Goal: Communication & Community: Answer question/provide support

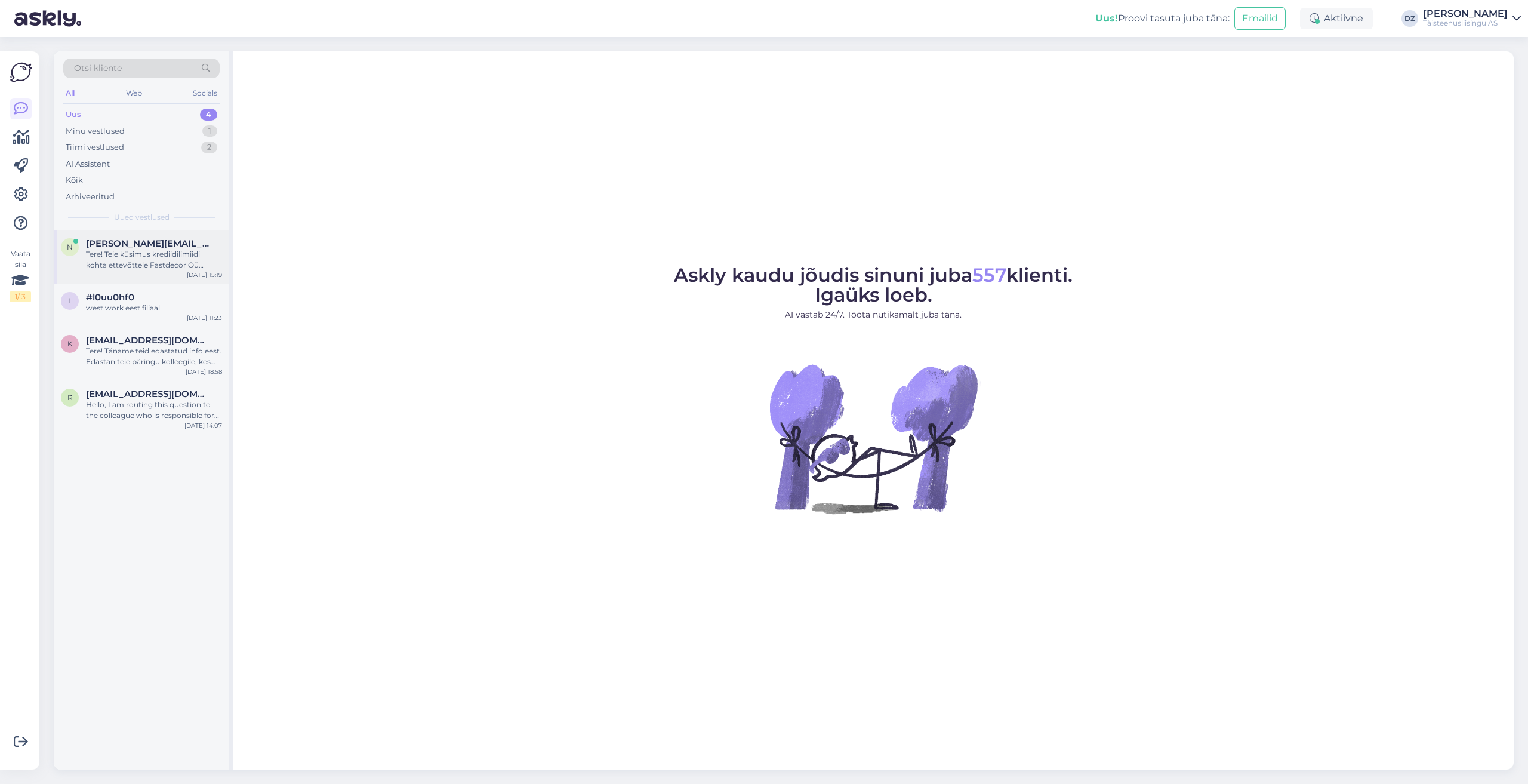
click at [139, 252] on div "Tere! Teie küsimus krediidilimiidi kohta ettevõttele Fastdecor Oü eeldab täpsem…" at bounding box center [154, 259] width 136 height 22
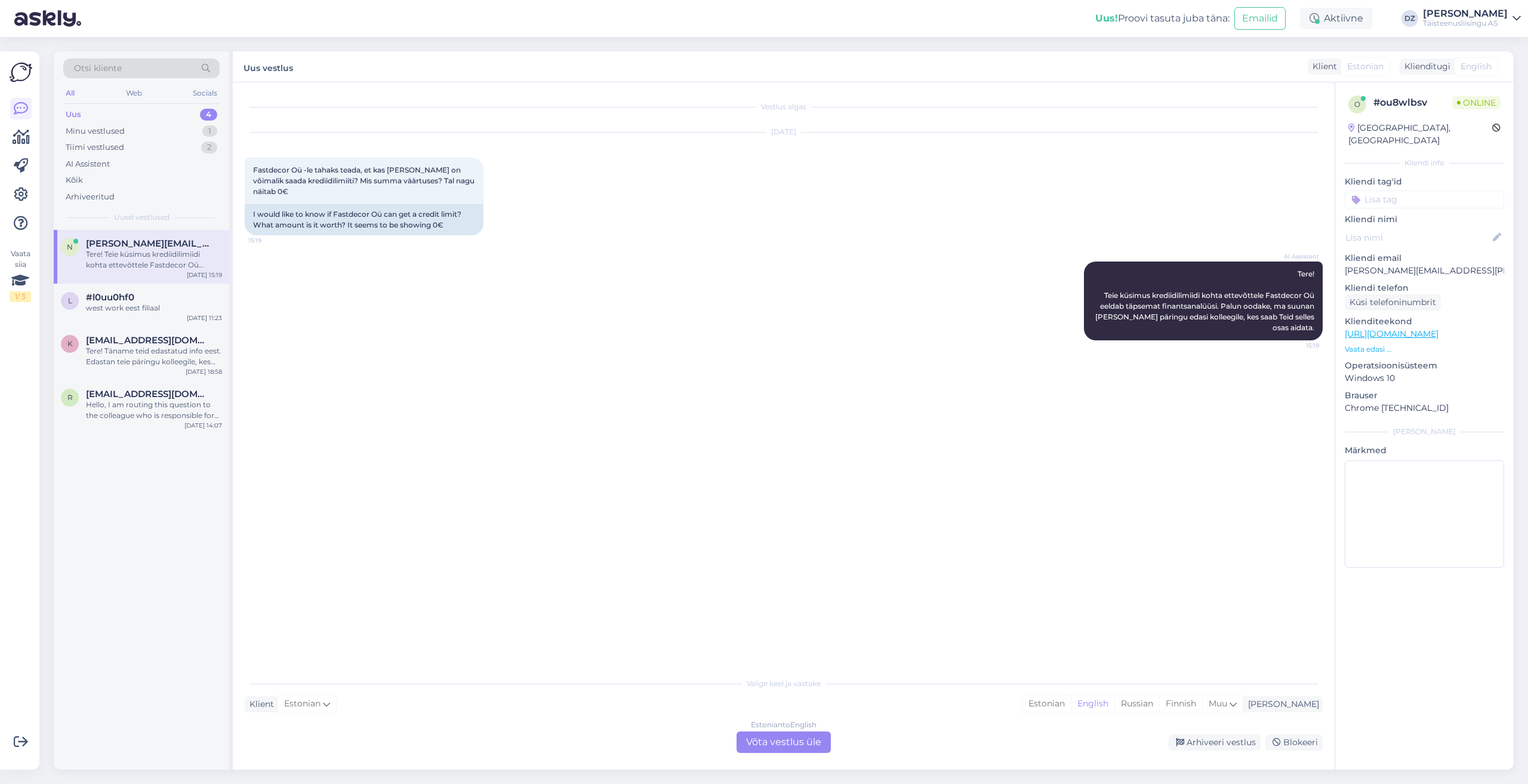
click at [766, 746] on div "Estonian to English Võta vestlus üle" at bounding box center [784, 742] width 94 height 22
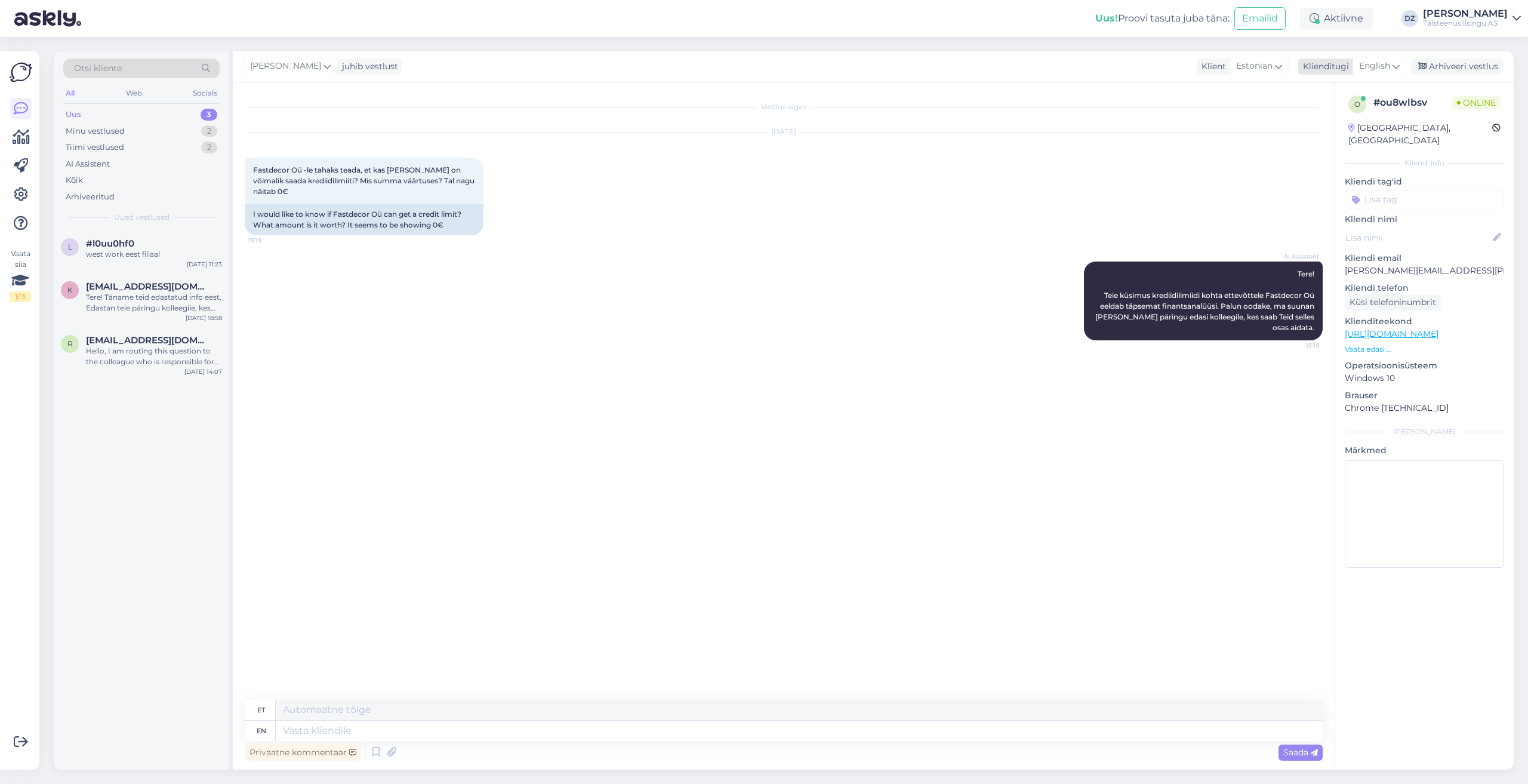
click at [1369, 65] on span "English" at bounding box center [1375, 66] width 31 height 13
type input "w"
type input "es"
click at [1348, 135] on link "Estonian" at bounding box center [1353, 138] width 131 height 19
click at [719, 717] on textarea at bounding box center [783, 728] width 1078 height 25
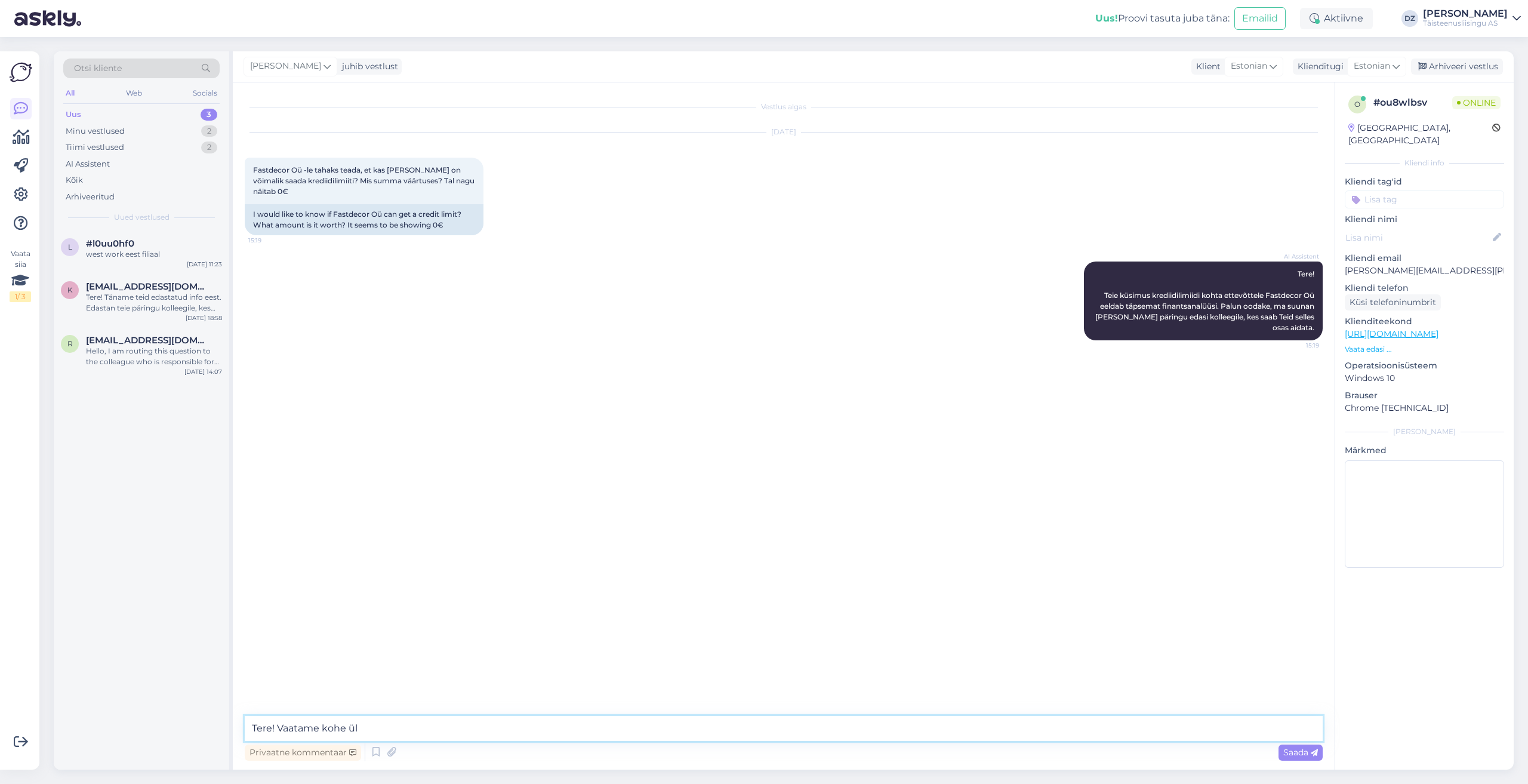
type textarea "Tere! Vaatame kohe üle"
click at [718, 726] on textarea at bounding box center [783, 728] width 1078 height 25
type textarea "kui suurt summat [PERSON_NAME]?"
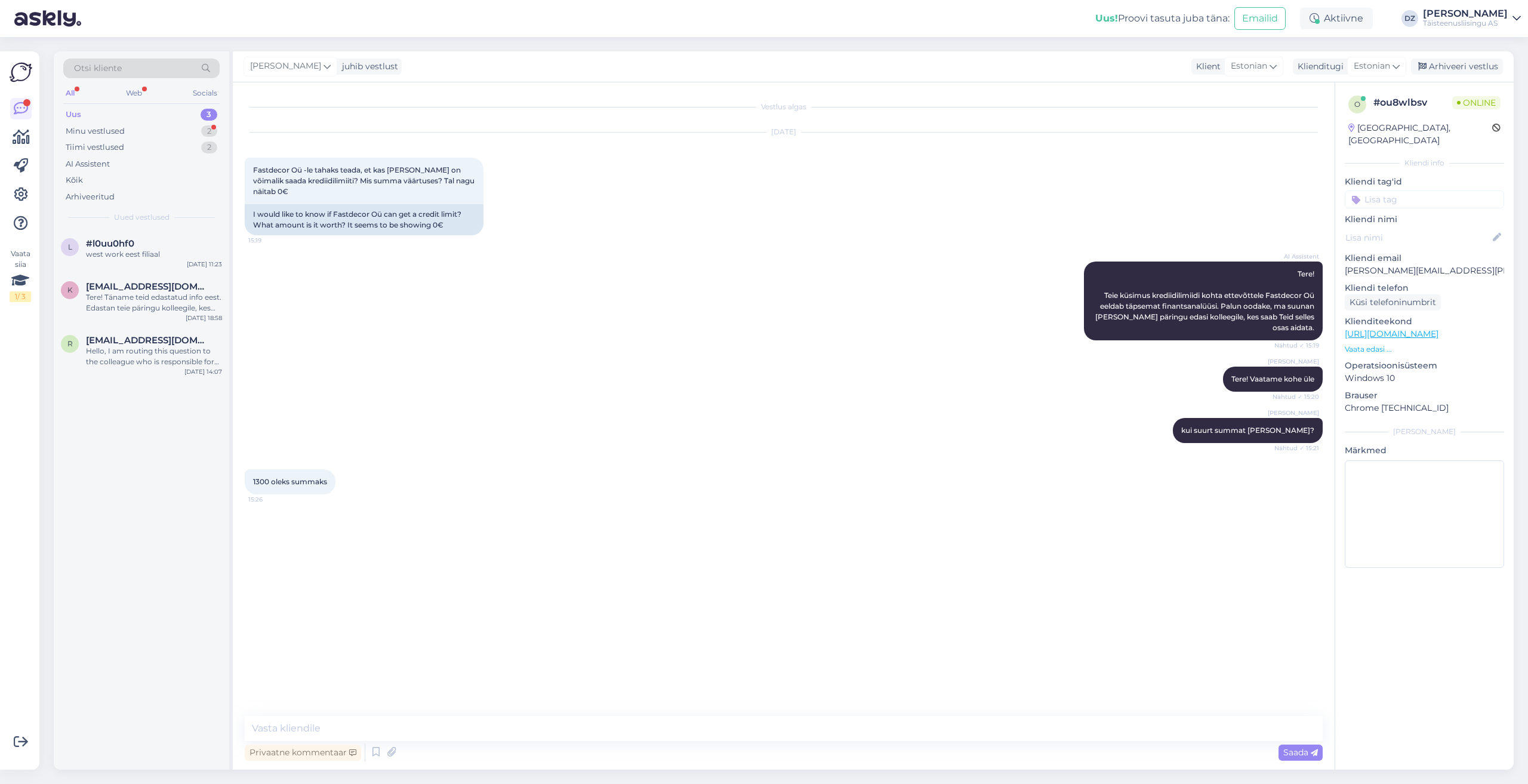
click at [509, 706] on div "Vestlus algas [DATE] Fastdecor Oü -le tahaks teada, et kas [PERSON_NAME] on või…" at bounding box center [784, 425] width 1102 height 687
click at [504, 725] on textarea at bounding box center [783, 728] width 1078 height 25
type textarea "kas see on [PERSON_NAME]-ga või [PERSON_NAME]"
click at [790, 715] on div "Vestlus algas [DATE] Fastdecor Oü -le tahaks teada, et kas [PERSON_NAME] on või…" at bounding box center [784, 425] width 1102 height 687
click at [786, 725] on textarea at bounding box center [783, 728] width 1078 height 25
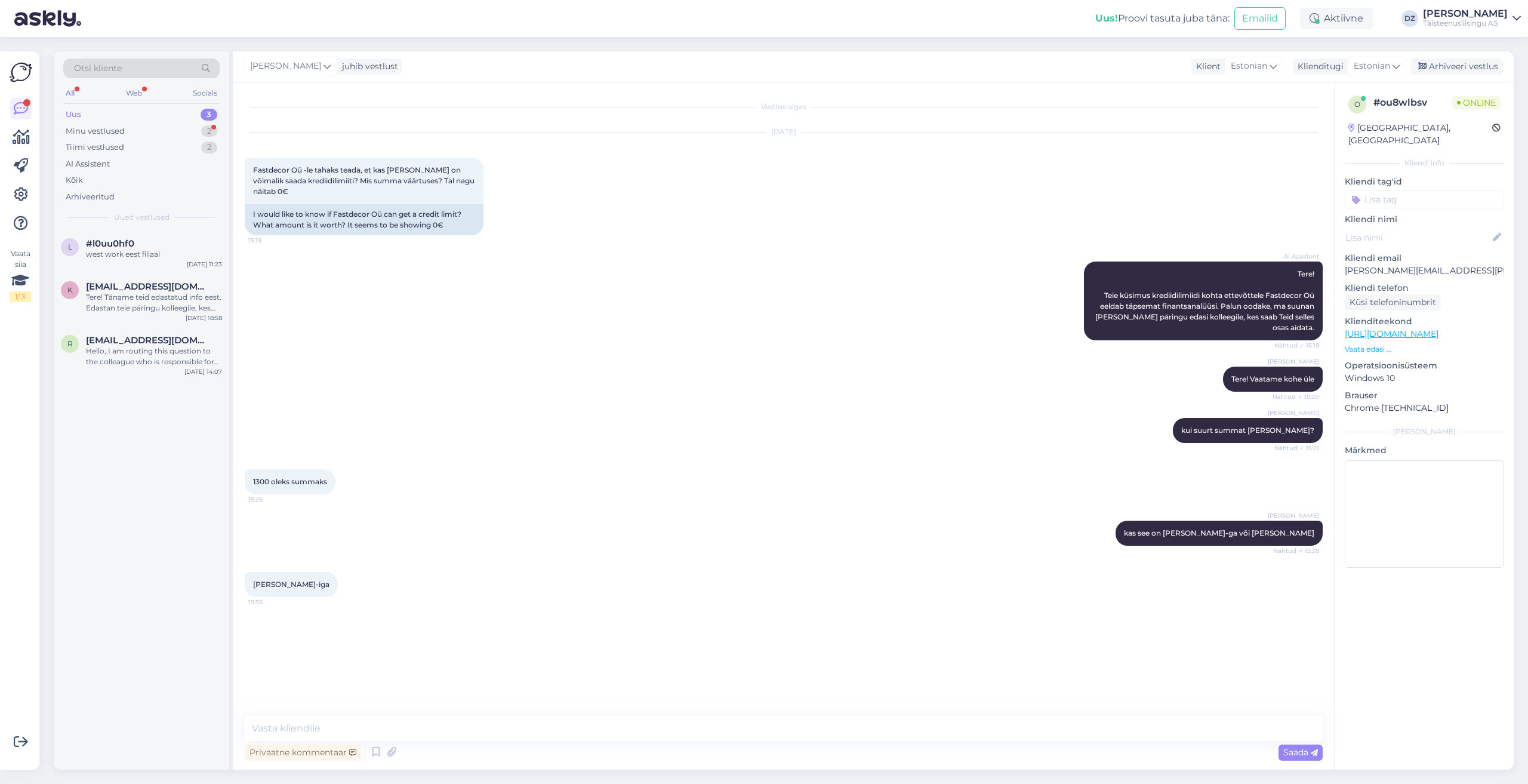
click at [929, 759] on div "Privaatne kommentaar Saada" at bounding box center [783, 752] width 1078 height 23
click at [673, 727] on textarea at bounding box center [783, 728] width 1078 height 25
type textarea "nüüd on limiit küljesv"
type textarea "a"
type textarea "vabandust pikemalt veninud vastuse eest"
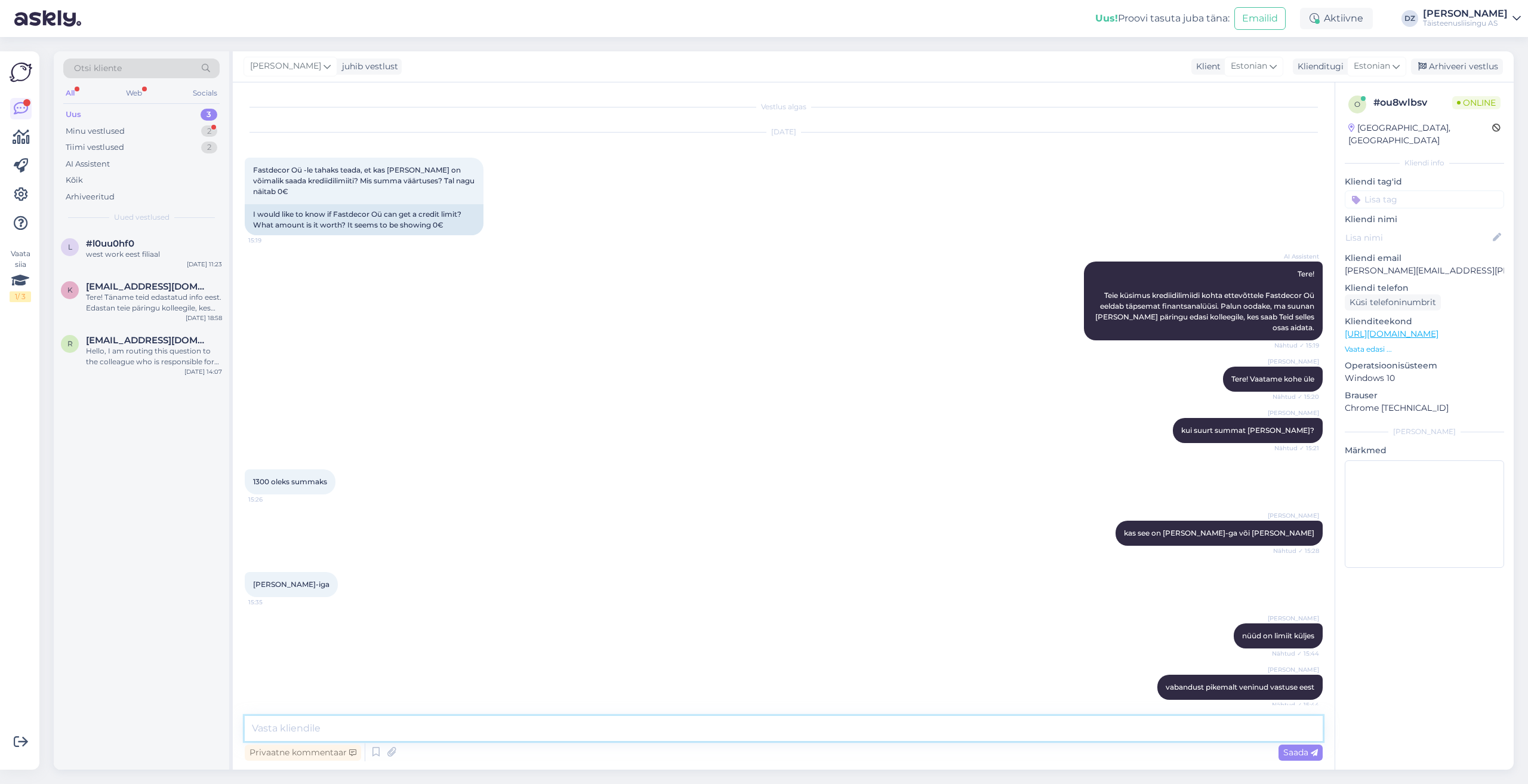
scroll to position [49, 0]
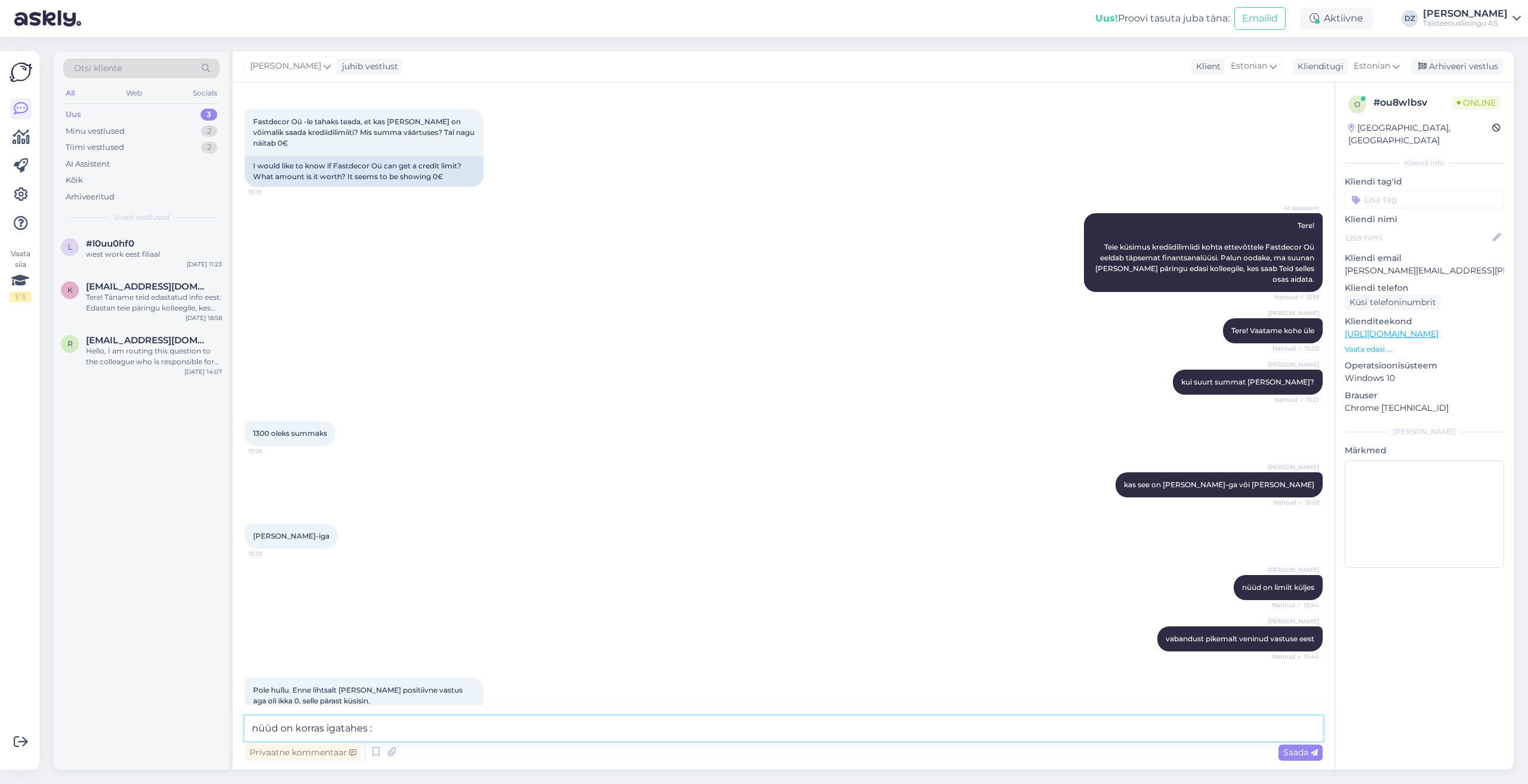
type textarea "nüüd on korras igatahes :)"
